Goal: Information Seeking & Learning: Compare options

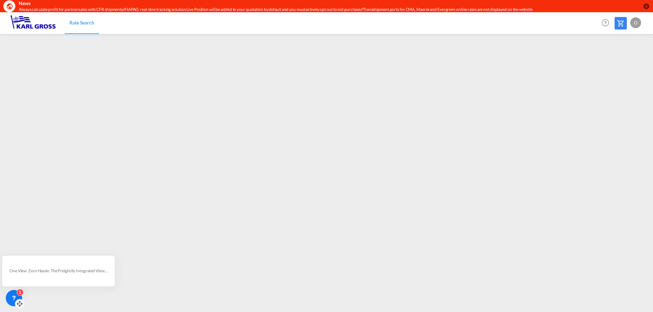
click at [7, 297] on div "1" at bounding box center [14, 298] width 16 height 16
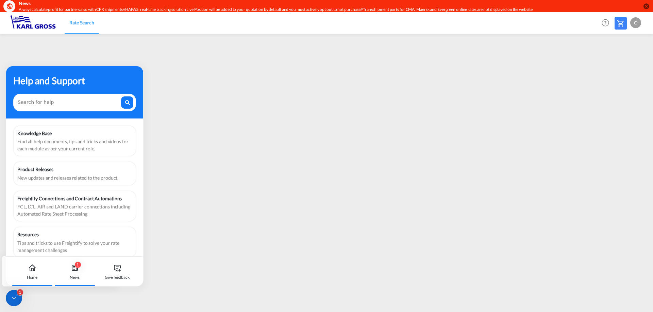
click at [76, 274] on div "1 News" at bounding box center [75, 272] width 38 height 30
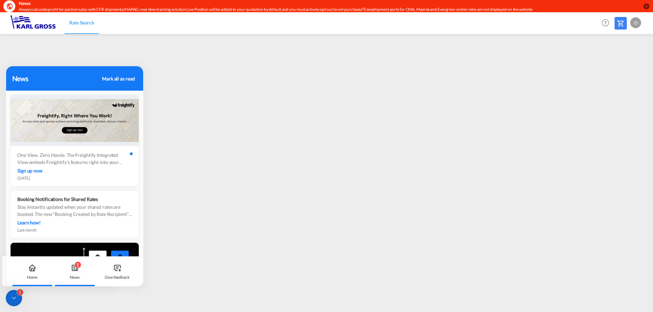
click at [33, 277] on div "Home" at bounding box center [32, 278] width 11 height 6
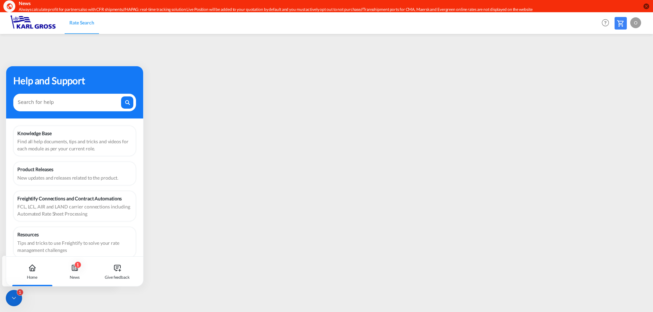
click at [15, 293] on div "1" at bounding box center [14, 298] width 16 height 16
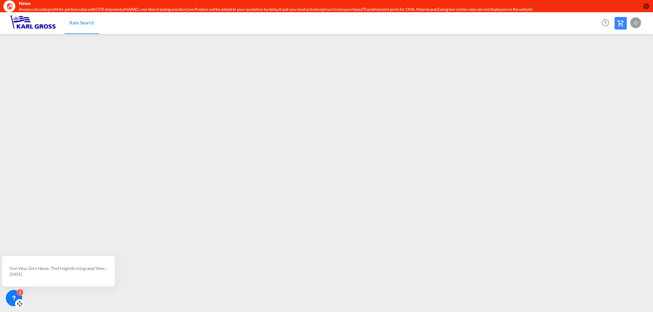
click at [14, 297] on icon at bounding box center [14, 297] width 2 height 3
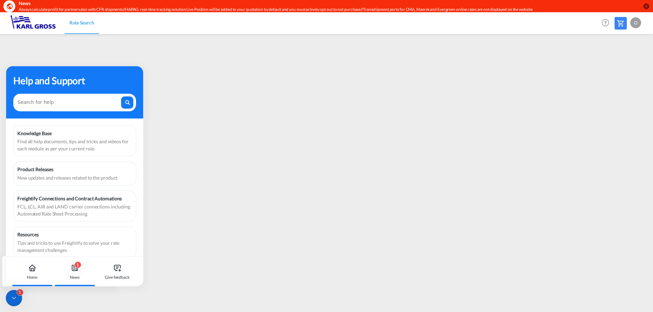
click at [76, 277] on div "News" at bounding box center [75, 278] width 10 height 6
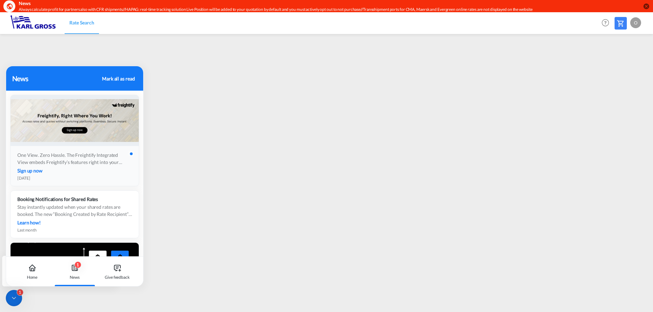
click at [91, 160] on div "One View. Zero Hassle. The Freightify Integrated View embeds Freightify’s featu…" at bounding box center [74, 159] width 115 height 14
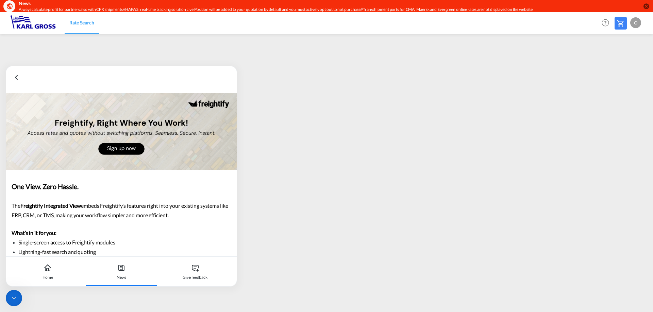
click at [15, 77] on icon at bounding box center [16, 77] width 8 height 8
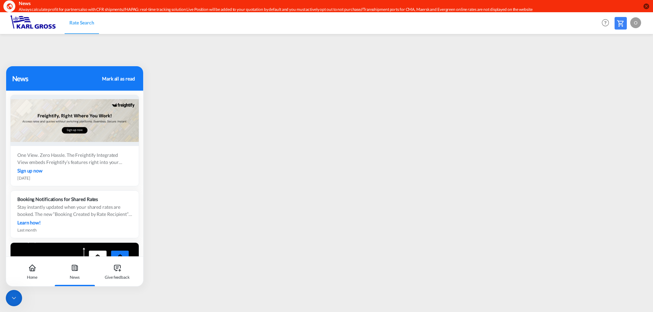
click at [17, 302] on div at bounding box center [14, 298] width 16 height 16
